Goal: Transaction & Acquisition: Purchase product/service

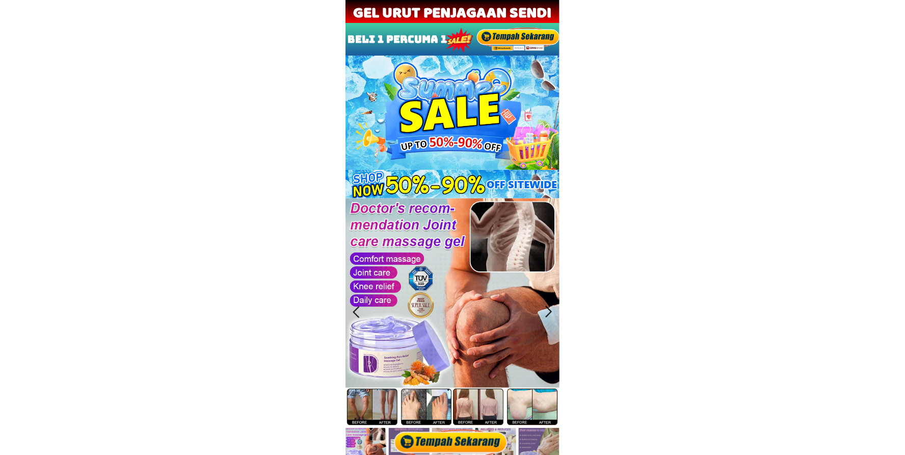
click at [461, 427] on div at bounding box center [452, 441] width 119 height 28
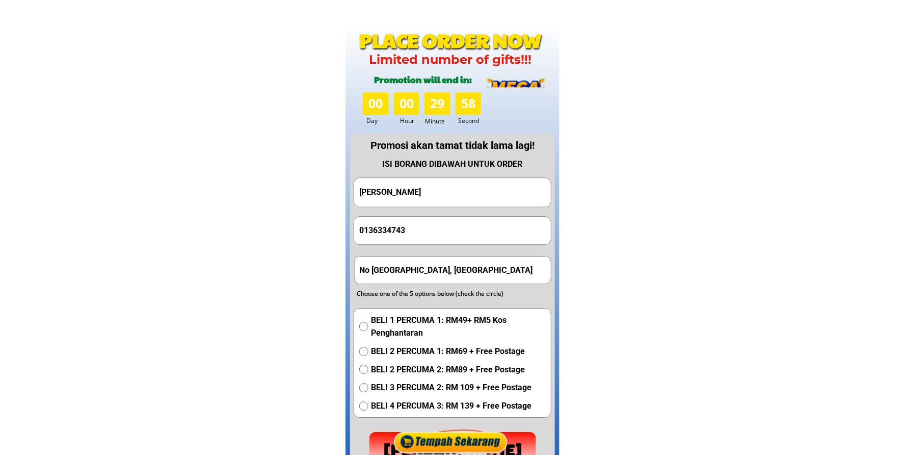
scroll to position [5045, 0]
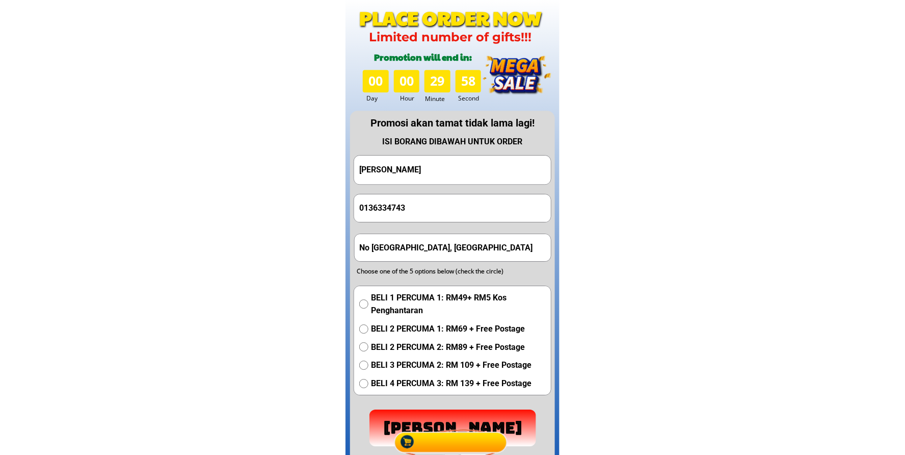
click at [459, 176] on input "[PERSON_NAME]" at bounding box center [453, 169] width 192 height 29
click at [425, 215] on input "0136334743" at bounding box center [453, 207] width 192 height 27
paste input "99490137"
type input "0199490137"
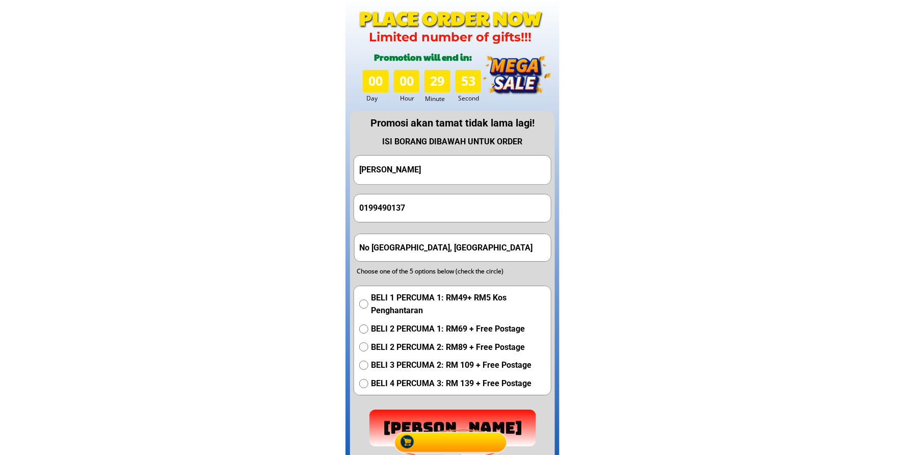
click at [475, 168] on input "[PERSON_NAME]" at bounding box center [453, 169] width 192 height 29
click at [475, 167] on input "[PERSON_NAME]" at bounding box center [453, 169] width 192 height 29
click at [477, 169] on input "[PERSON_NAME]" at bounding box center [453, 169] width 192 height 29
paste input "[PERSON_NAME]"
type input "[PERSON_NAME]"
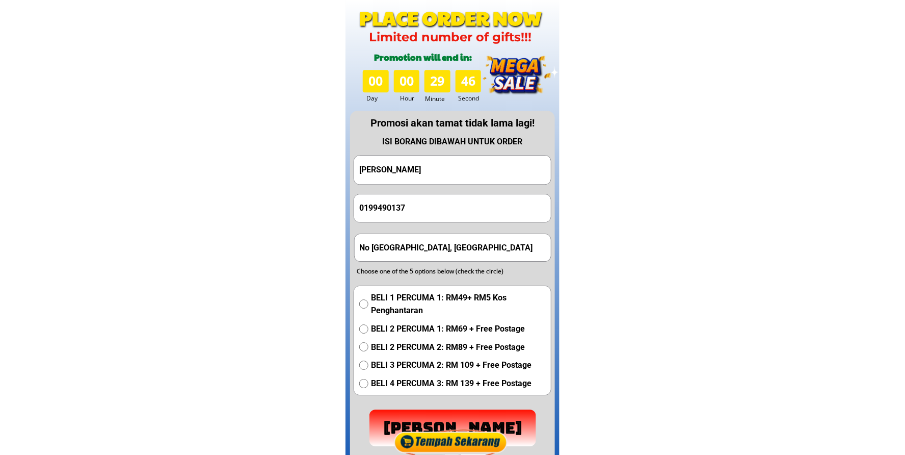
click at [477, 247] on input "No [GEOGRAPHIC_DATA], [GEOGRAPHIC_DATA]" at bounding box center [453, 247] width 192 height 27
paste input "[PERSON_NAME]"
type input "[PERSON_NAME]"
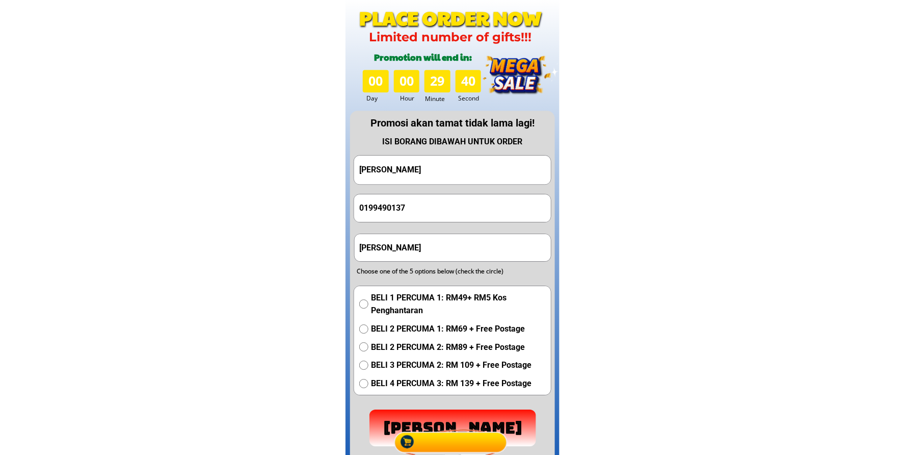
click at [451, 167] on input "[PERSON_NAME]" at bounding box center [453, 169] width 192 height 29
paste input "[PERSON_NAME]"
type input "[PERSON_NAME]"
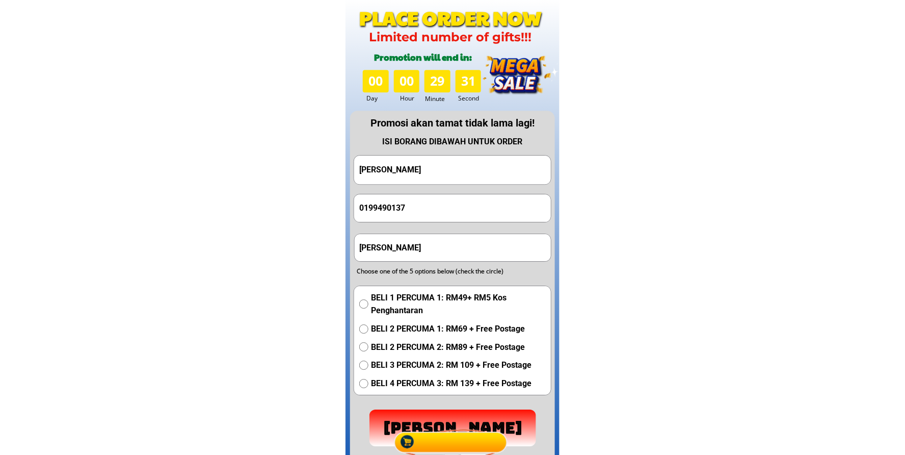
click at [472, 247] on input "[PERSON_NAME]" at bounding box center [453, 247] width 192 height 27
paste input "No [GEOGRAPHIC_DATA],[GEOGRAPHIC_DATA]"
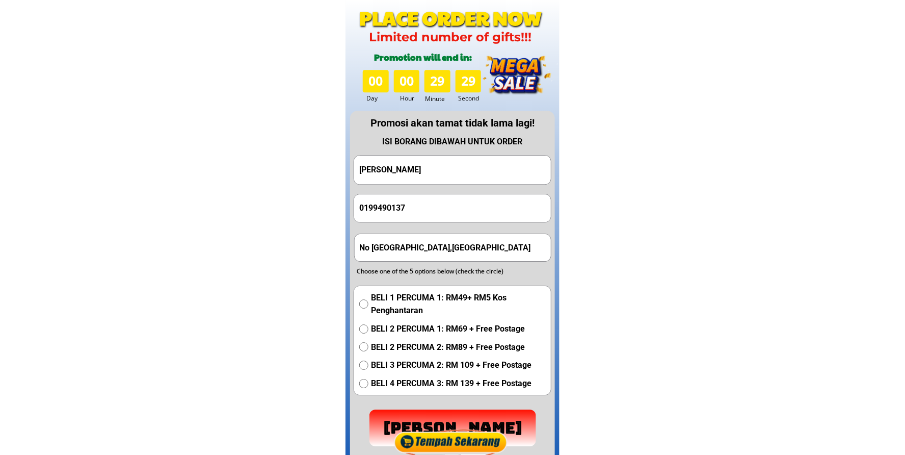
click at [488, 250] on input "No [GEOGRAPHIC_DATA],[GEOGRAPHIC_DATA]" at bounding box center [453, 247] width 192 height 27
click at [487, 250] on input "No [GEOGRAPHIC_DATA],[GEOGRAPHIC_DATA]" at bounding box center [453, 247] width 192 height 27
paste input "text"
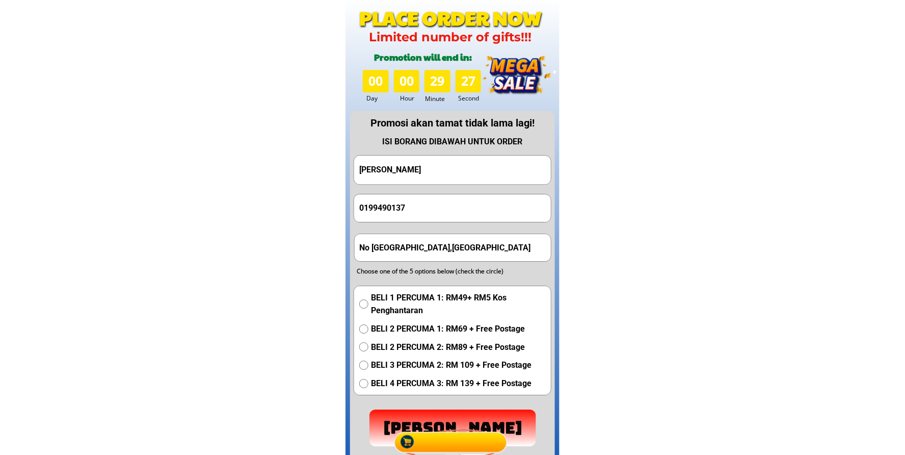
drag, startPoint x: 418, startPoint y: 245, endPoint x: 304, endPoint y: 247, distance: 114.2
click at [451, 246] on input "No [GEOGRAPHIC_DATA],[GEOGRAPHIC_DATA]" at bounding box center [453, 247] width 192 height 27
type input "No [GEOGRAPHIC_DATA],[GEOGRAPHIC_DATA]"
click at [418, 365] on span "BELI 3 PERCUMA 2: RM 109 + Free Postage" at bounding box center [458, 364] width 175 height 13
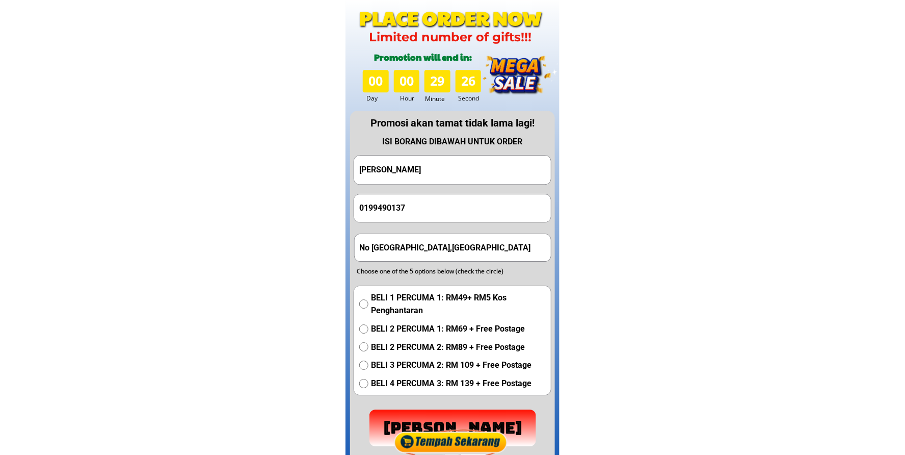
radio input "true"
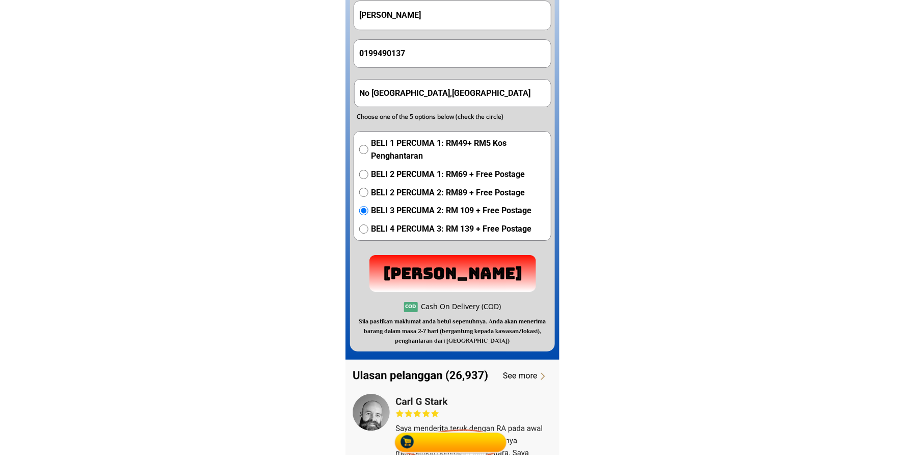
scroll to position [5233, 0]
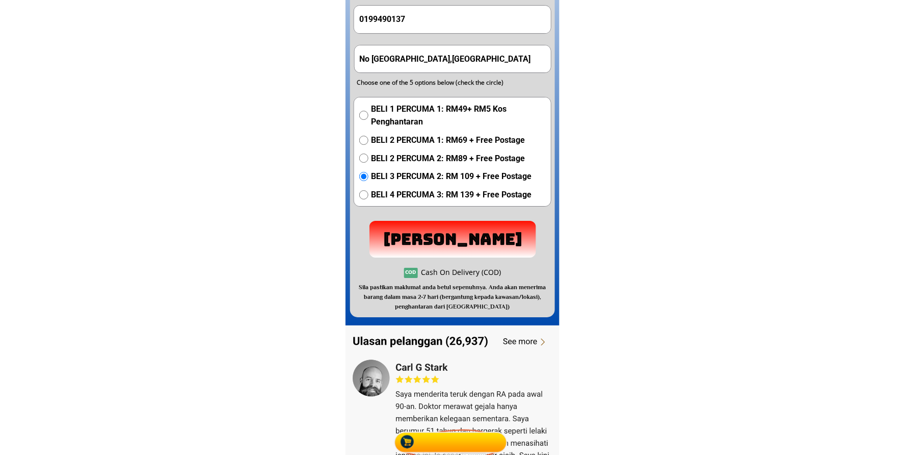
click at [424, 243] on p "[PERSON_NAME]" at bounding box center [452, 239] width 167 height 37
